Goal: Find contact information: Find contact information

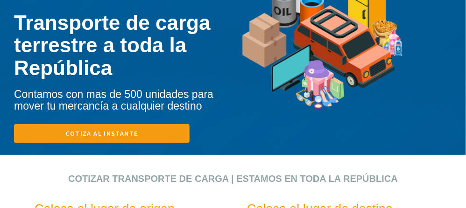
scroll to position [187, 0]
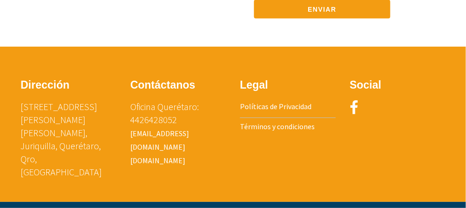
scroll to position [1652, 0]
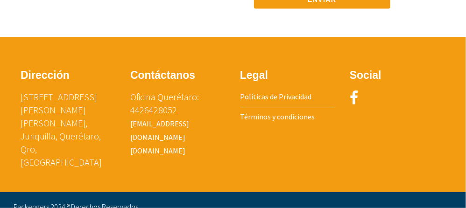
click at [218, 142] on p "Oficina Querétaro: 4426428052 [EMAIL_ADDRESS][DOMAIN_NAME] [DOMAIN_NAME]" at bounding box center [178, 124] width 96 height 66
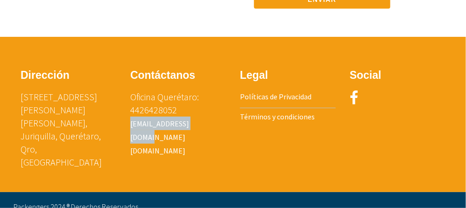
drag, startPoint x: 212, startPoint y: 135, endPoint x: 127, endPoint y: 140, distance: 84.7
click at [127, 140] on div "Contáctanos Oficina Querétaro: 4426428052 [EMAIL_ADDRESS][DOMAIN_NAME] [DOMAIN_…" at bounding box center [178, 118] width 110 height 107
copy link "[EMAIL_ADDRESS][DOMAIN_NAME]"
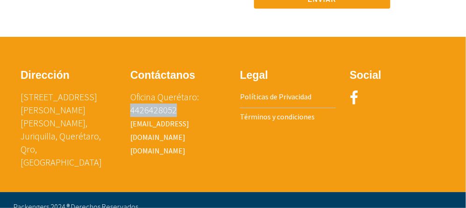
drag, startPoint x: 181, startPoint y: 122, endPoint x: 126, endPoint y: 122, distance: 55.6
click at [126, 122] on div "Contáctanos Oficina Querétaro: 4426428052 [EMAIL_ADDRESS][DOMAIN_NAME] [DOMAIN_…" at bounding box center [178, 118] width 110 height 107
copy p "4426428052"
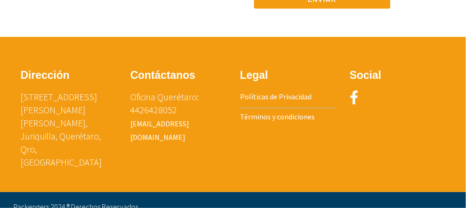
click at [156, 148] on link "[DOMAIN_NAME]" at bounding box center [157, 150] width 55 height 9
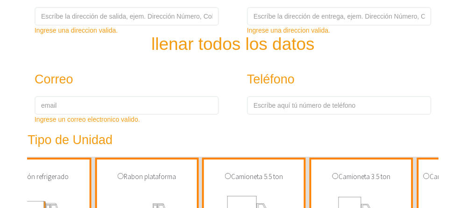
scroll to position [250, 0]
